Goal: Find specific page/section: Find specific page/section

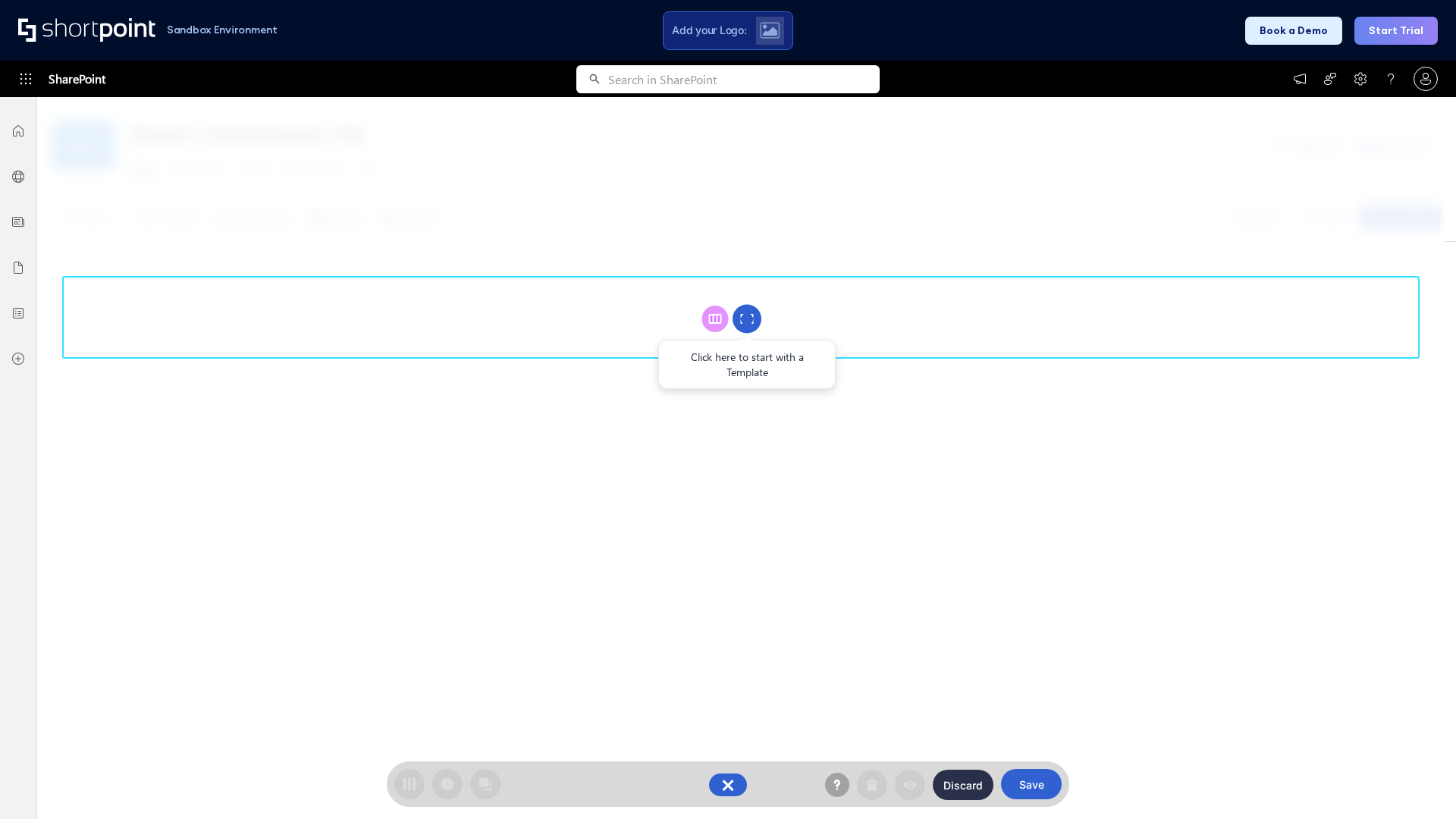
click at [747, 319] on circle at bounding box center [747, 320] width 29 height 29
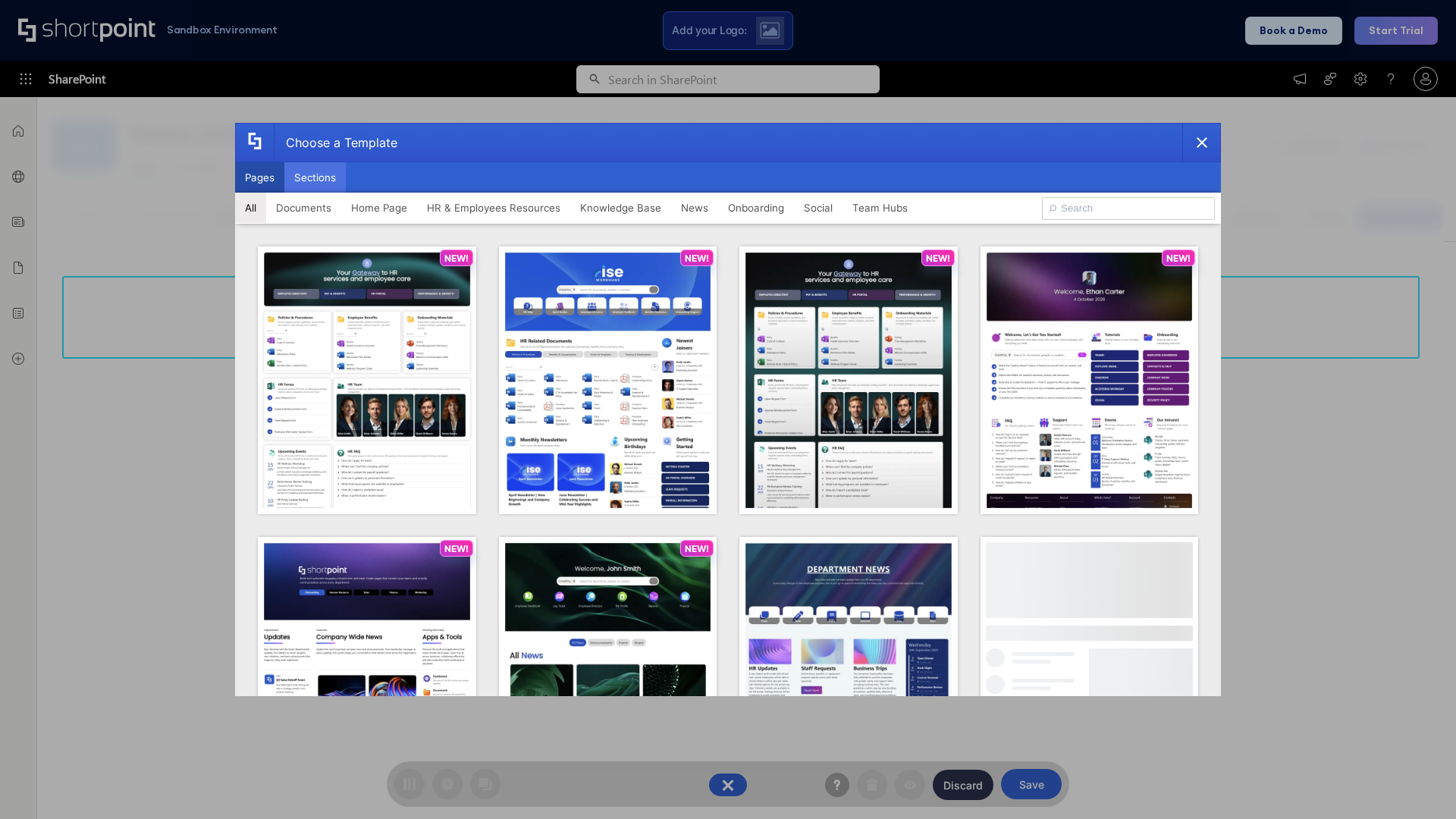
click at [315, 177] on button "Sections" at bounding box center [315, 178] width 61 height 31
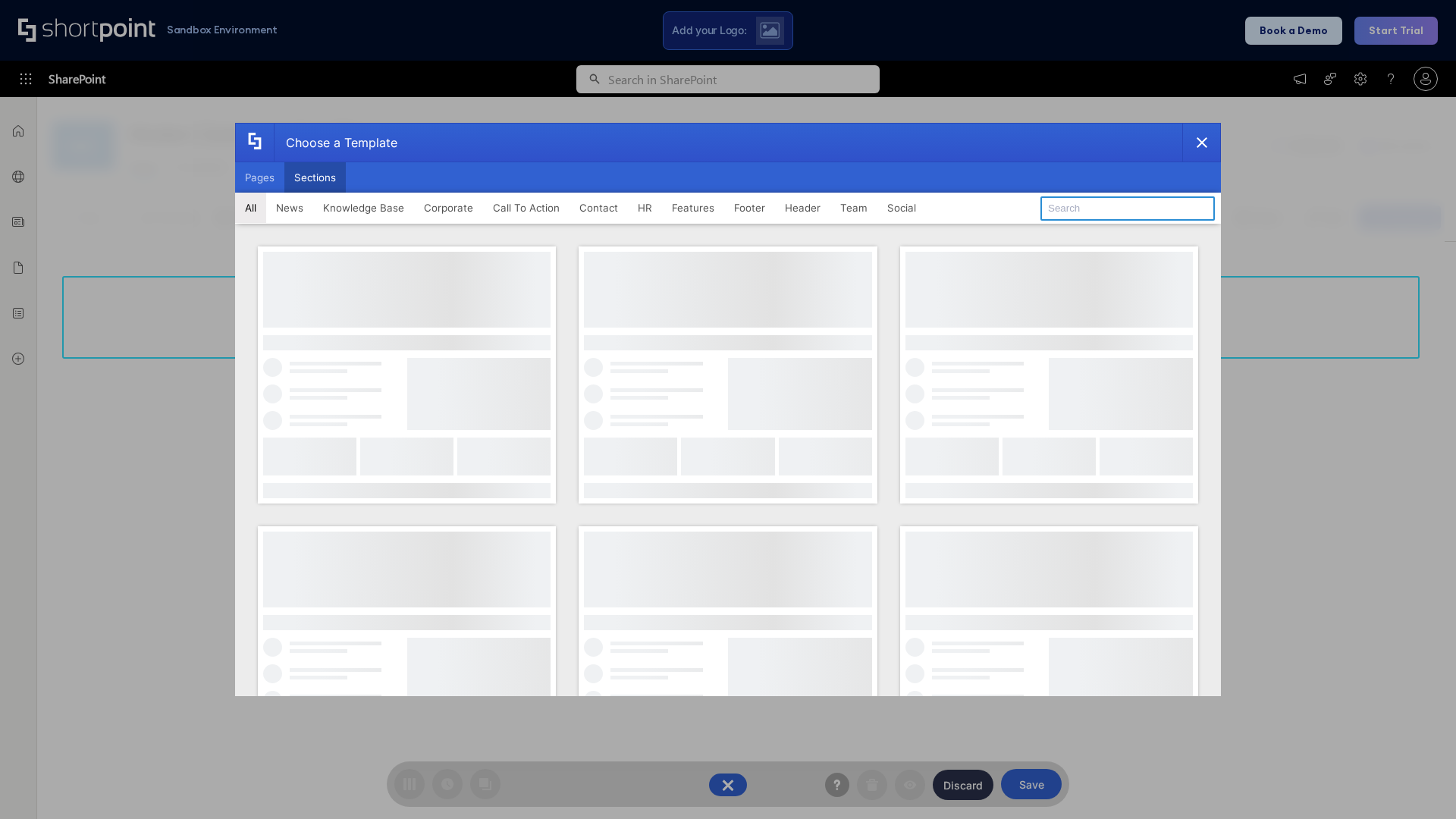
type input "Meet The Team 2"
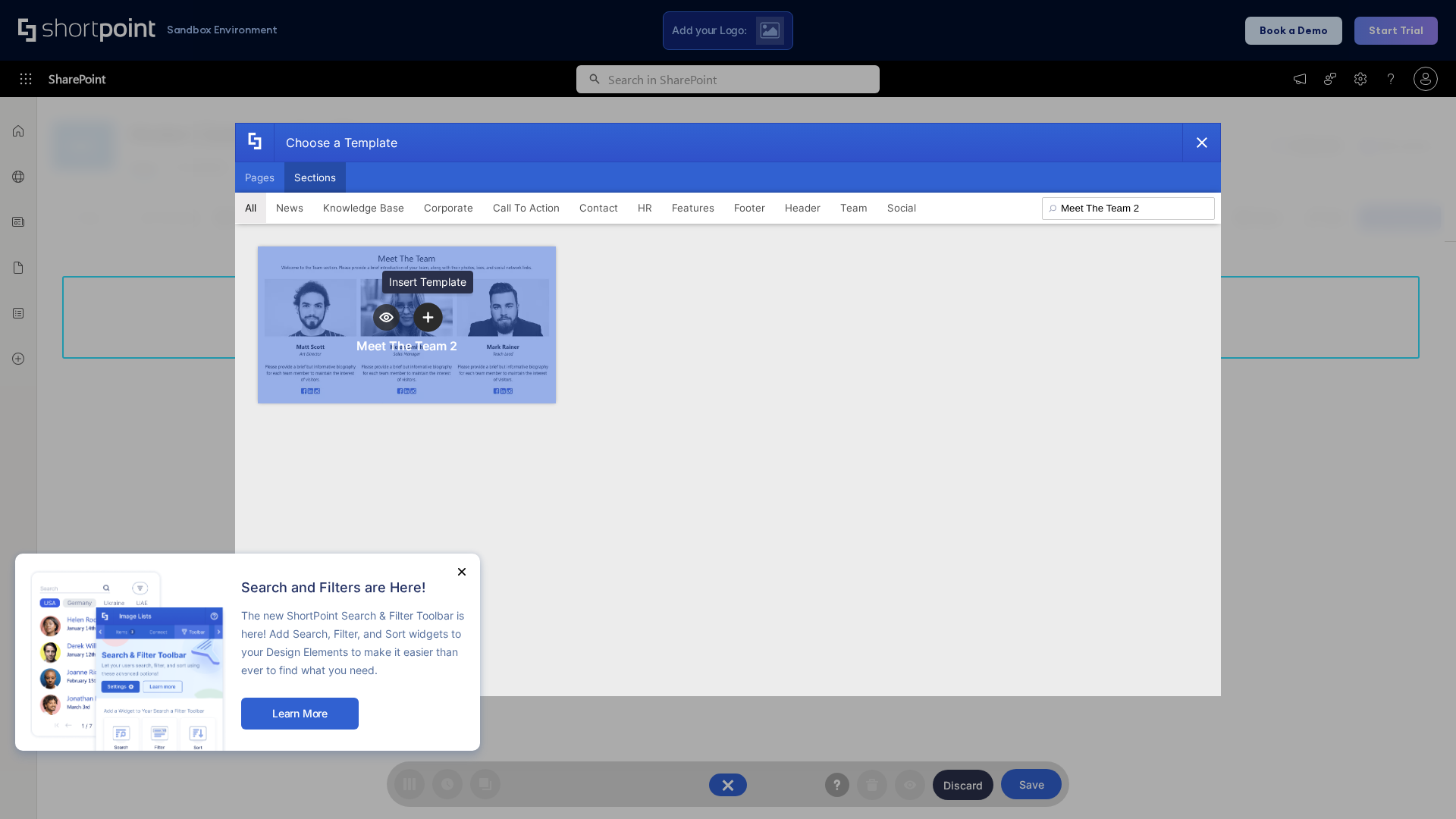
click at [428, 317] on icon "template selector" at bounding box center [428, 316] width 10 height 10
